Goal: Task Accomplishment & Management: Manage account settings

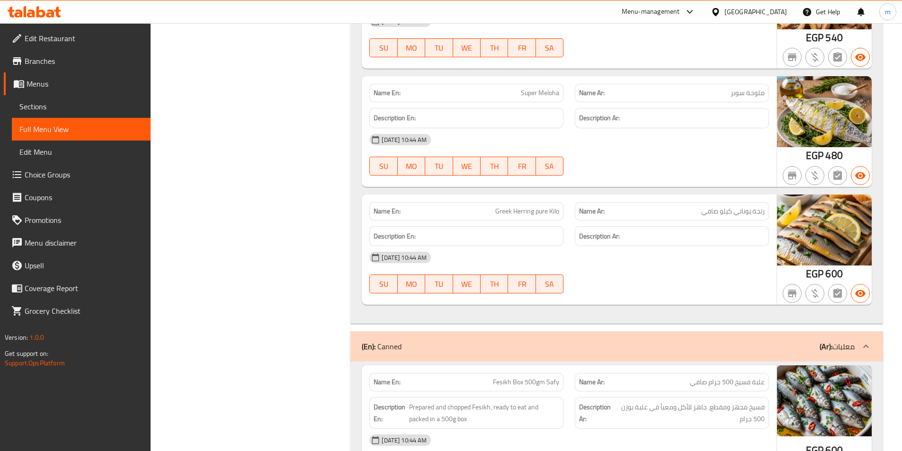
scroll to position [1303, 0]
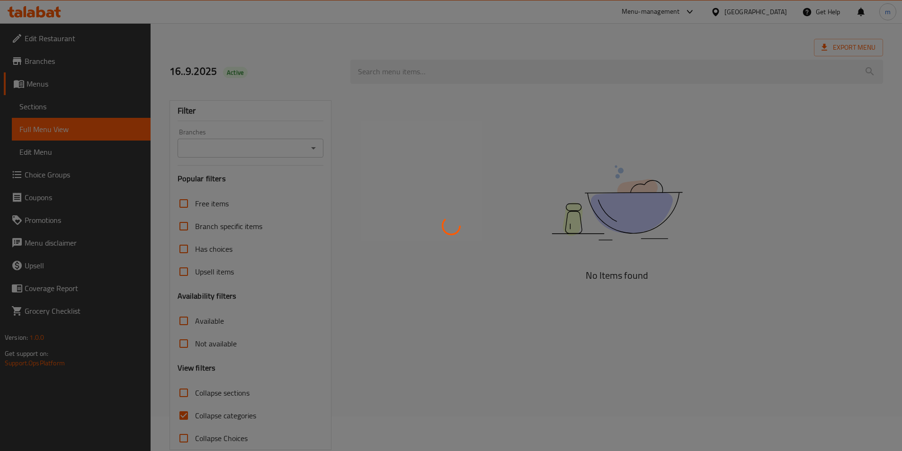
scroll to position [53, 0]
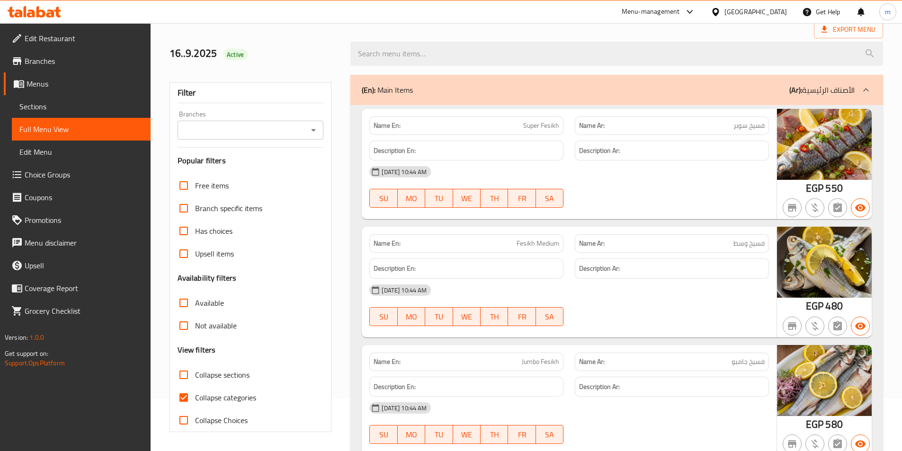
click at [223, 401] on span "Collapse categories" at bounding box center [225, 397] width 61 height 11
click at [195, 401] on input "Collapse categories" at bounding box center [183, 397] width 23 height 23
checkbox input "false"
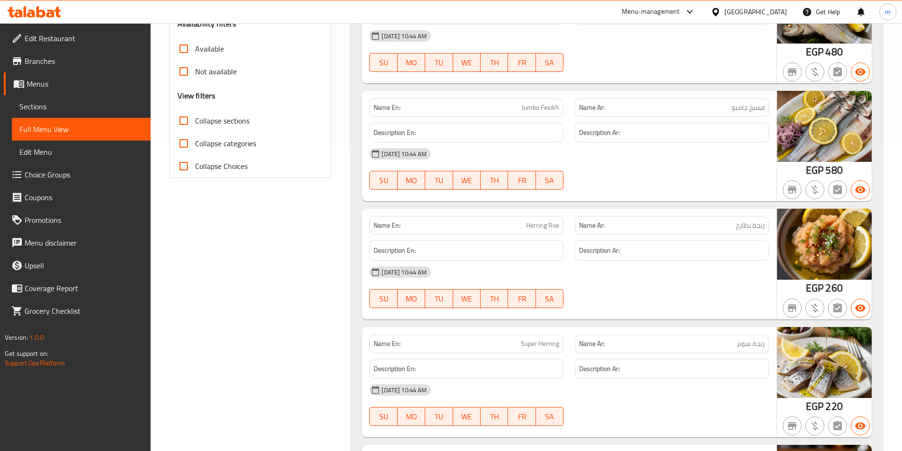
scroll to position [10282, 0]
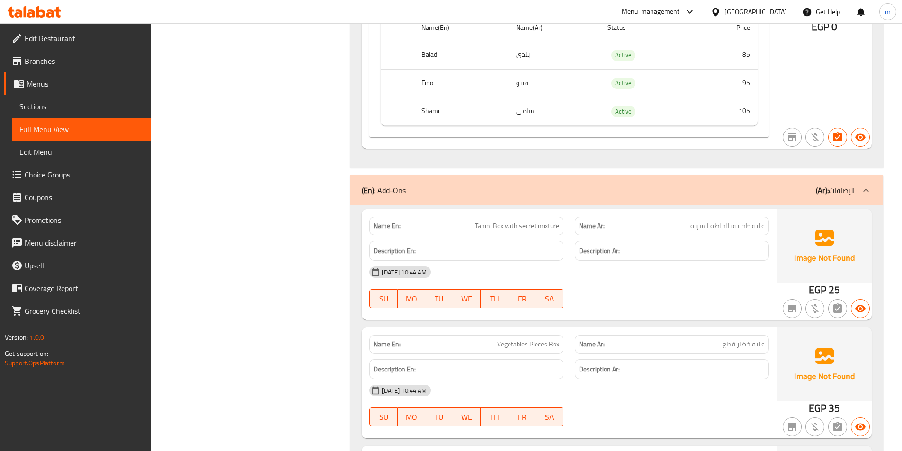
click at [525, 219] on div "Name En: Tahini Box with secret mixture" at bounding box center [466, 226] width 194 height 18
click at [531, 225] on span "Tahini Box with secret mixture" at bounding box center [517, 226] width 84 height 10
copy span "Tahini Box with secret mixture"
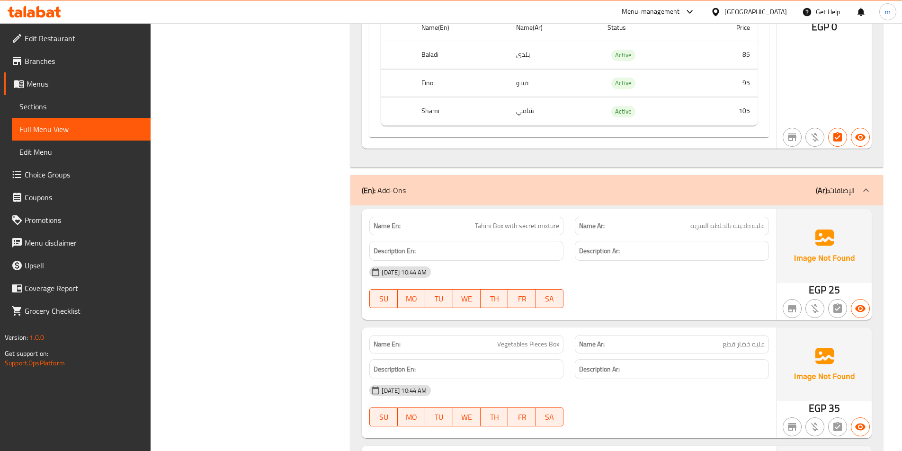
scroll to position [10662, 0]
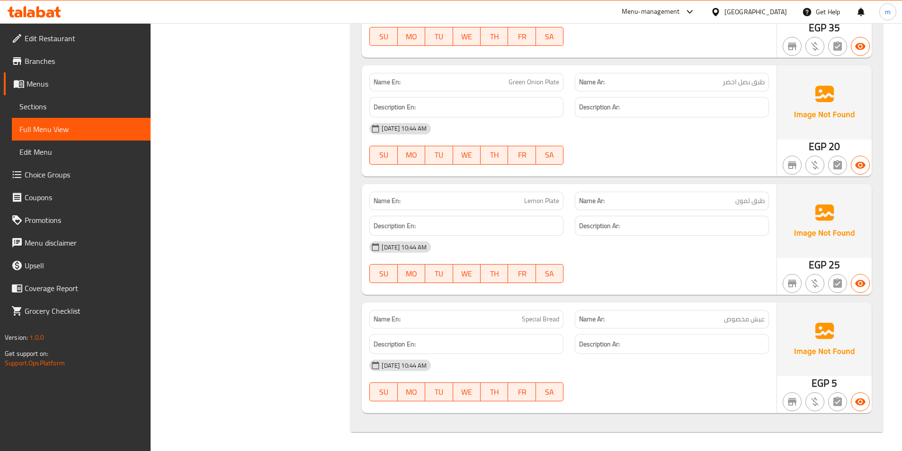
click at [543, 318] on span "Special Bread" at bounding box center [540, 319] width 37 height 10
copy span "Special Bread"
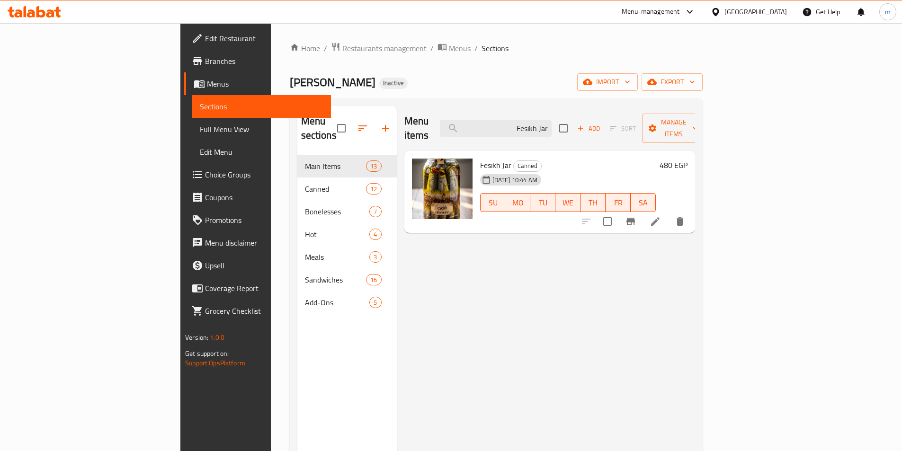
click at [564, 100] on div "Menu sections Main Items 13 Canned 12 Bonelesses 7 Hot 4 Meals 3 Sandwiches 16 …" at bounding box center [496, 331] width 413 height 466
click at [551, 121] on input "Fesikh Jar" at bounding box center [496, 128] width 112 height 17
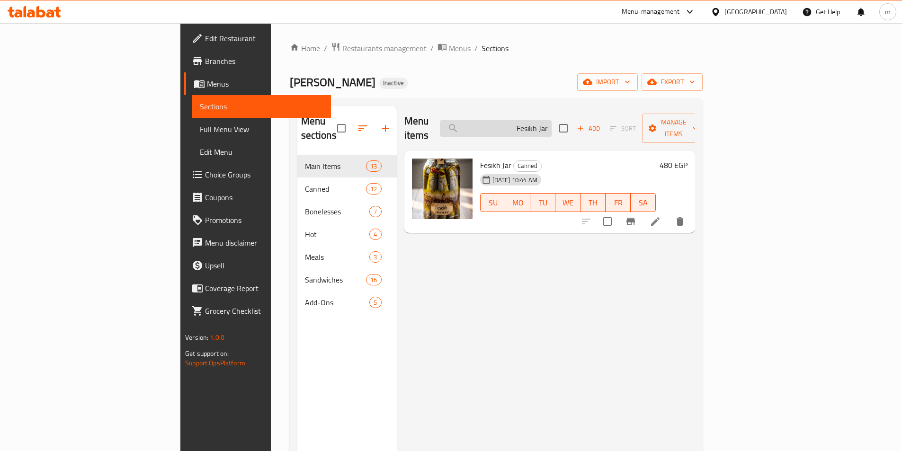
click at [551, 121] on input "Fesikh Jar" at bounding box center [496, 128] width 112 height 17
paste input "Tahini Box with secret mixture"
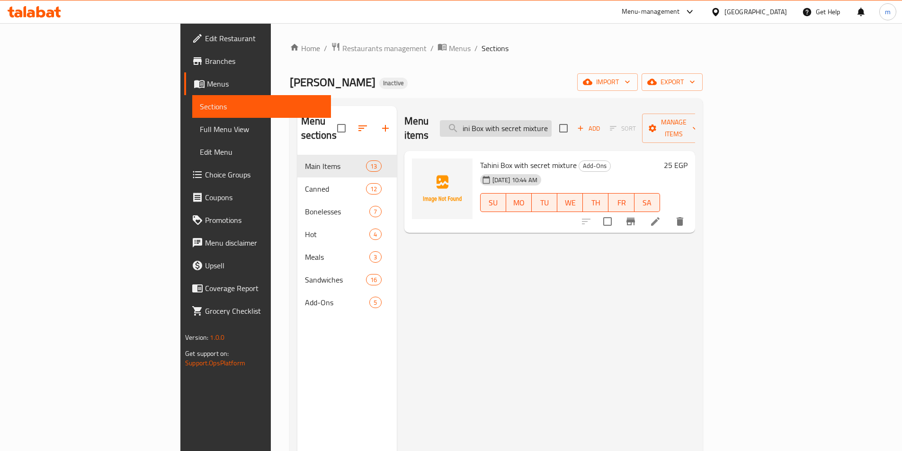
click at [551, 120] on input "Tahini Box with secret mixture" at bounding box center [496, 128] width 112 height 17
paste input "Special Bread"
type input "Special Bread"
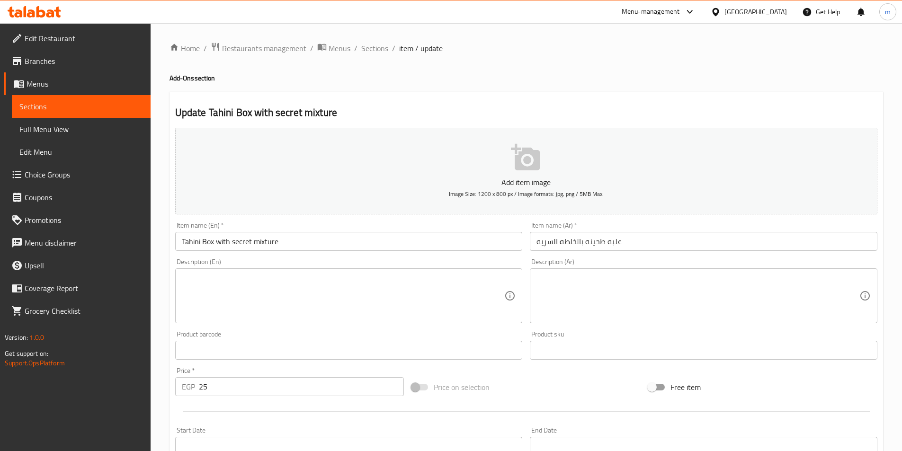
click at [616, 286] on textarea at bounding box center [697, 296] width 323 height 45
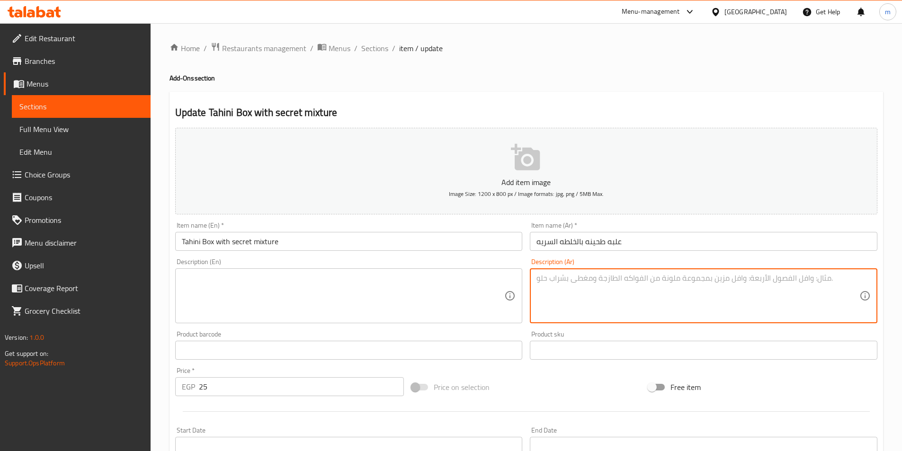
paste textarea "طبق جانبي من الطحينة، يقدم مع خلطة مميزة."
type textarea "طبق جانبي من الطحينة، يقدم مع خلطة مميزة."
click at [406, 282] on textarea at bounding box center [343, 296] width 323 height 45
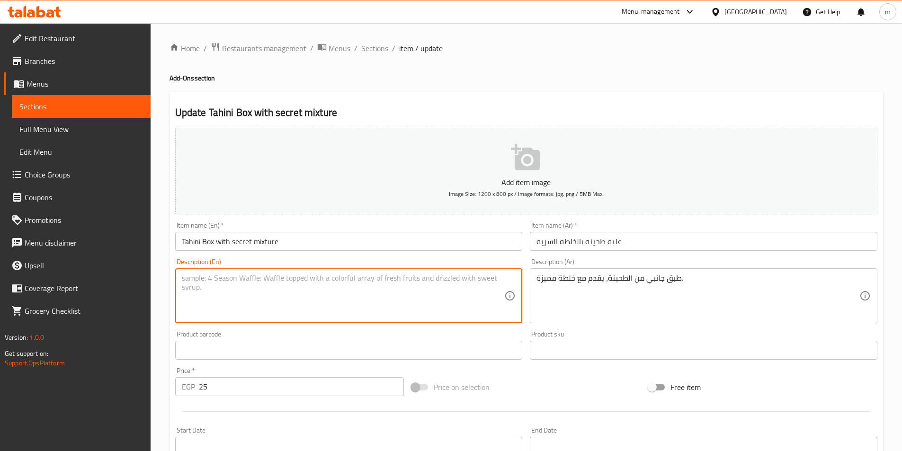
paste textarea "A side dish of tahini, served with a special mix."
type textarea "A side dish of tahini, served with a special mix."
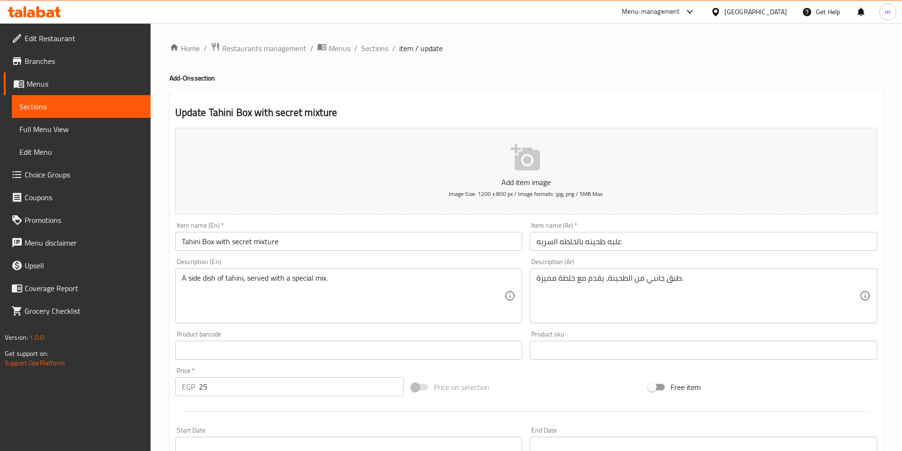
click at [524, 331] on div "Product barcode Product barcode" at bounding box center [348, 345] width 355 height 36
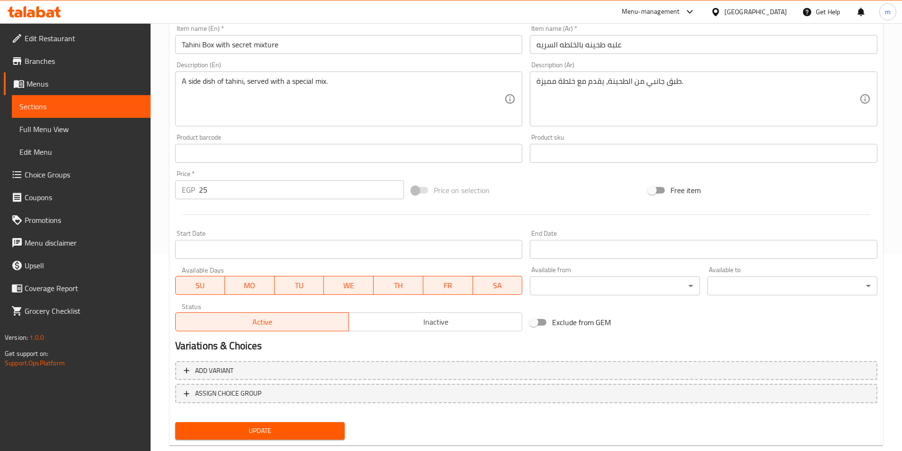
scroll to position [218, 0]
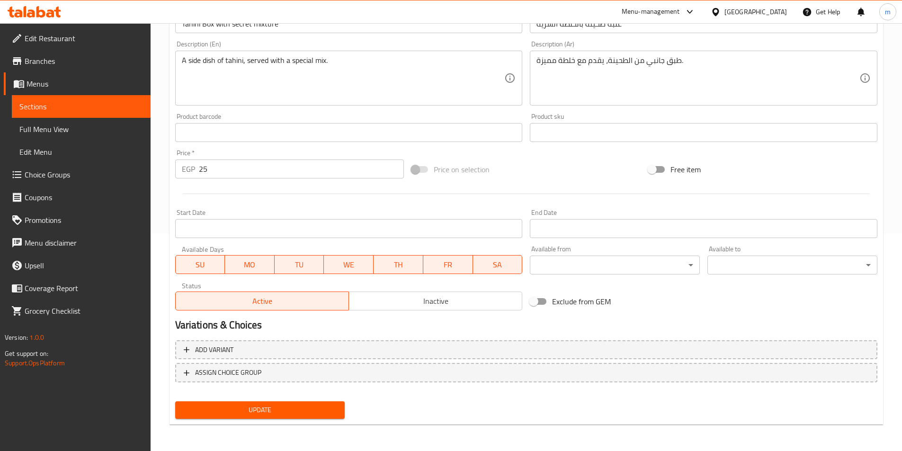
click at [317, 410] on span "Update" at bounding box center [260, 410] width 155 height 12
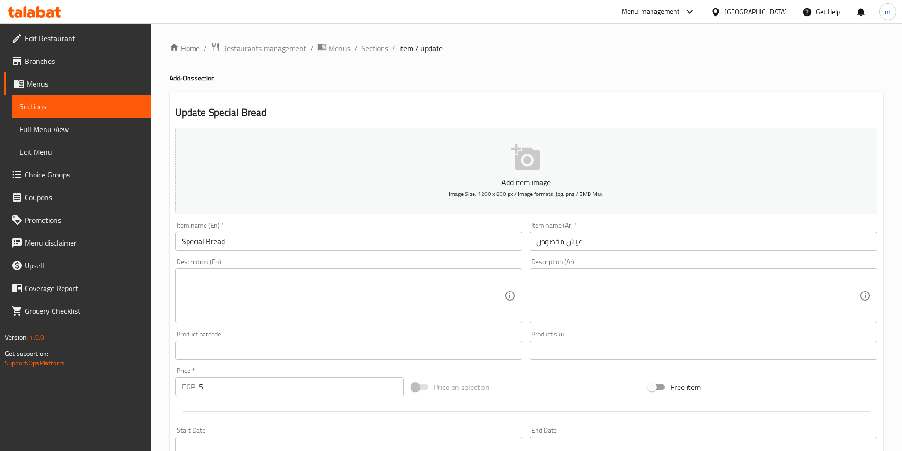
click at [701, 303] on textarea at bounding box center [697, 296] width 323 height 45
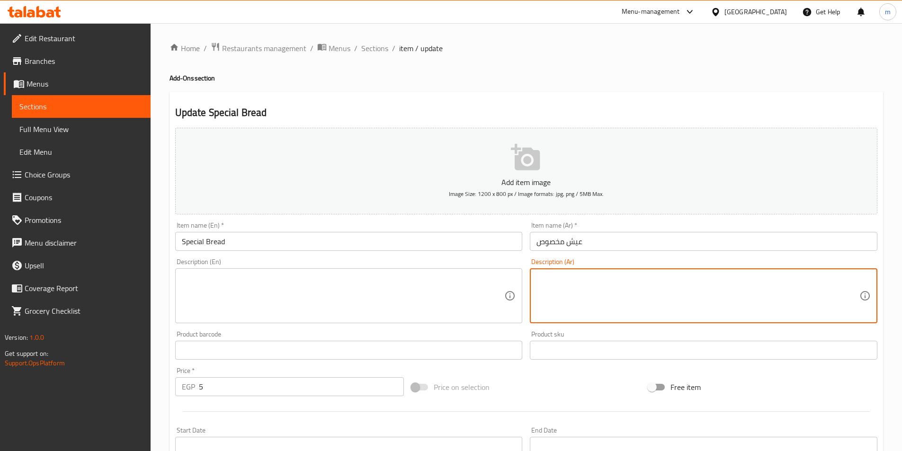
paste textarea "خبز خاص يقدم مع الوجبات.00"
type textarea "خبز خاص يقدم مع الوجبات."
click at [435, 278] on textarea at bounding box center [343, 296] width 323 height 45
click at [634, 275] on textarea "خبز خاص يقدم مع الوجبات." at bounding box center [697, 296] width 323 height 45
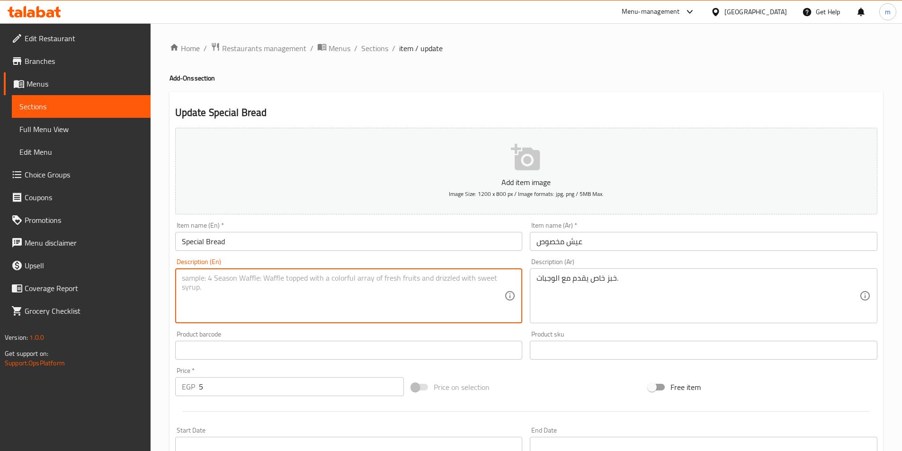
click at [456, 277] on textarea at bounding box center [343, 296] width 323 height 45
paste textarea "Special bread served with meals."
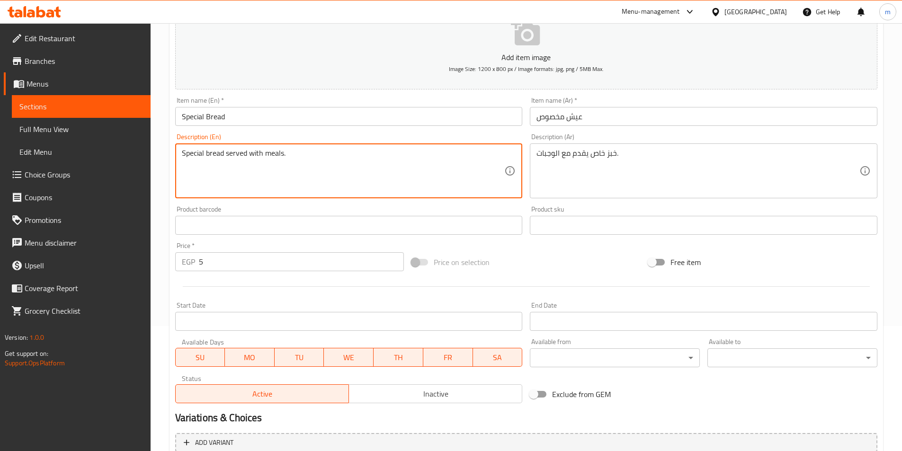
scroll to position [218, 0]
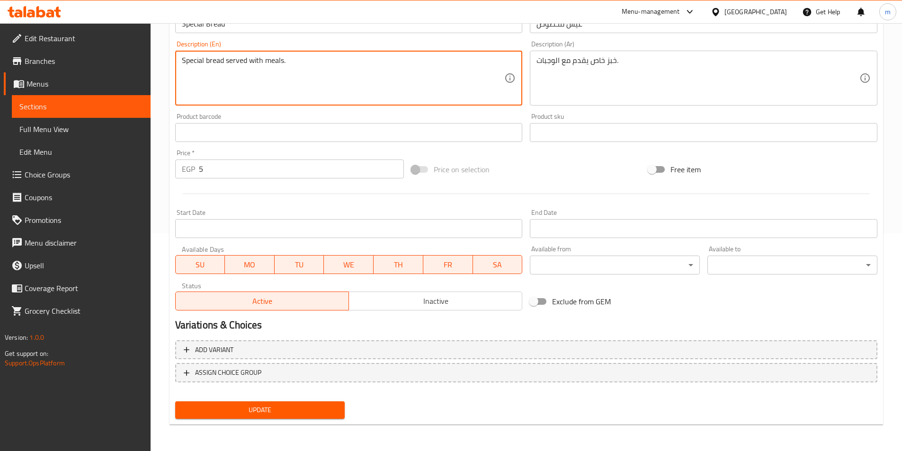
type textarea "Special bread served with meals."
click at [327, 414] on span "Update" at bounding box center [260, 410] width 155 height 12
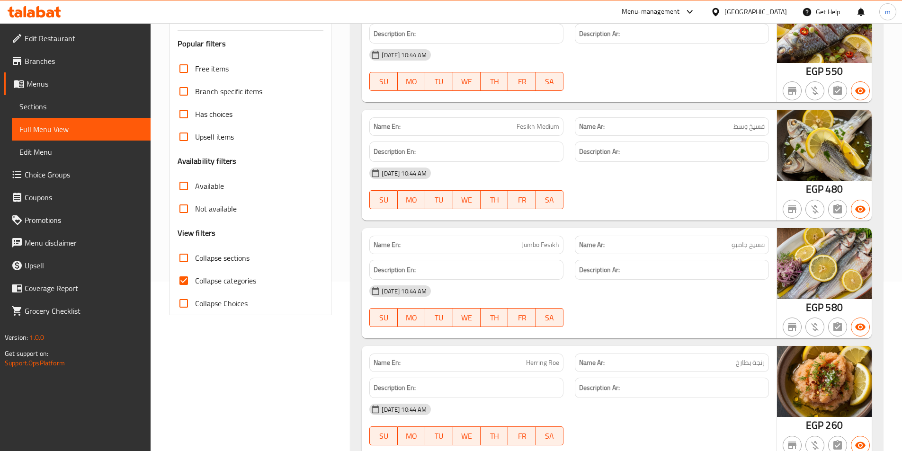
scroll to position [237, 0]
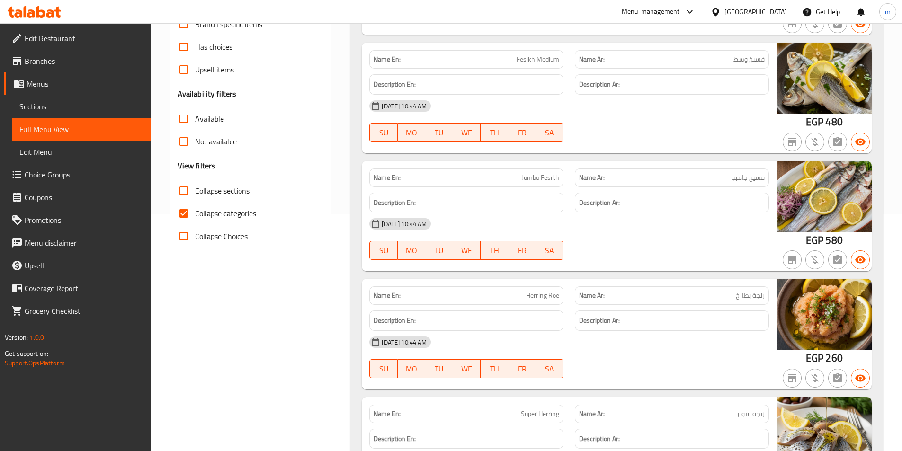
drag, startPoint x: 225, startPoint y: 209, endPoint x: 412, endPoint y: 258, distance: 193.4
click at [225, 208] on span "Collapse categories" at bounding box center [225, 213] width 61 height 11
click at [195, 208] on input "Collapse categories" at bounding box center [183, 213] width 23 height 23
checkbox input "false"
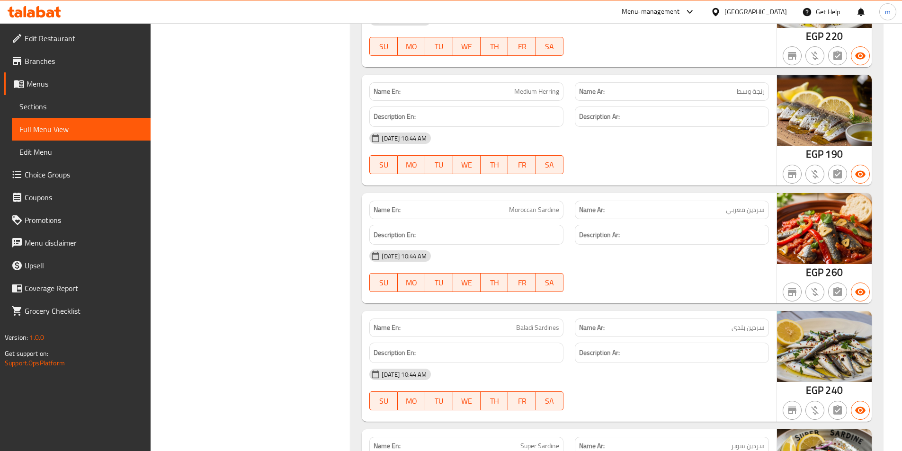
scroll to position [19, 0]
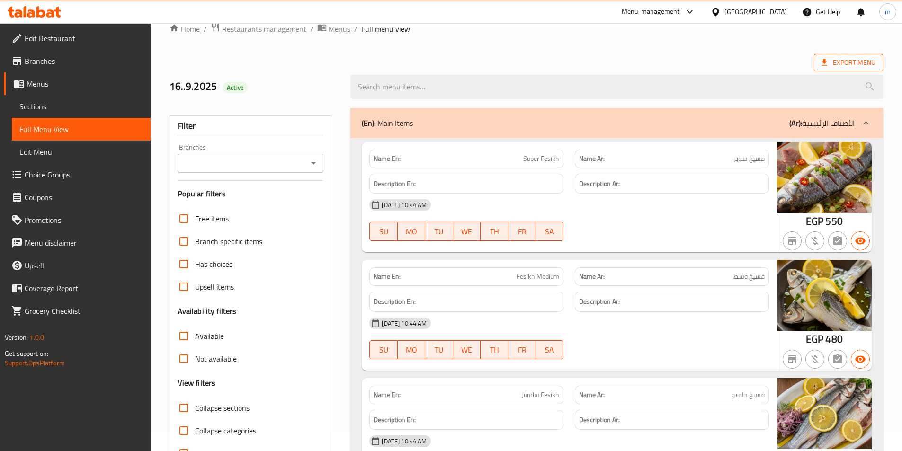
click at [860, 69] on span "Export Menu" at bounding box center [848, 63] width 69 height 18
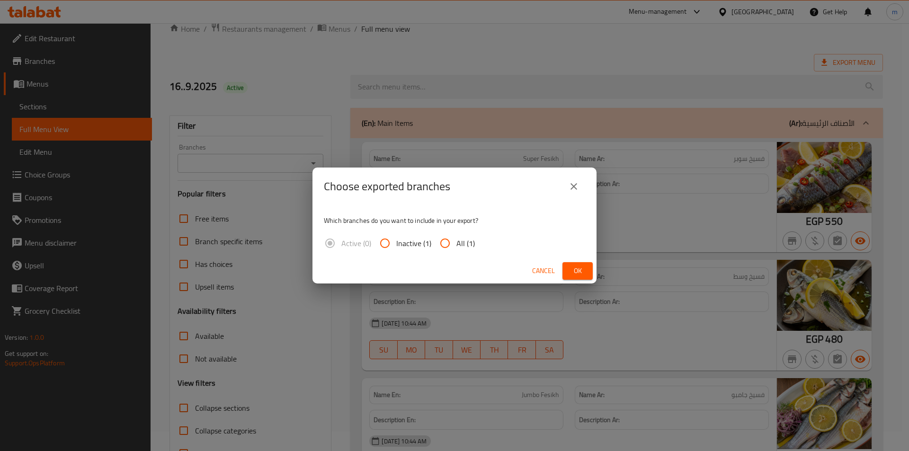
click at [427, 239] on span "Inactive (1)" at bounding box center [413, 243] width 35 height 11
click at [396, 239] on input "Inactive (1)" at bounding box center [384, 243] width 23 height 23
radio input "true"
click at [459, 243] on span "All (1)" at bounding box center [465, 243] width 18 height 11
click at [456, 243] on input "All (1)" at bounding box center [444, 243] width 23 height 23
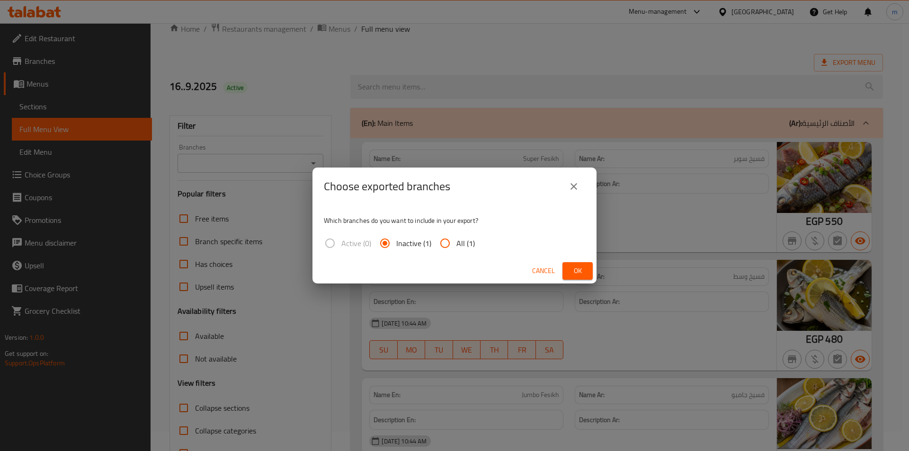
radio input "true"
click at [571, 267] on span "Ok" at bounding box center [577, 271] width 15 height 12
